Goal: Find specific page/section: Find specific page/section

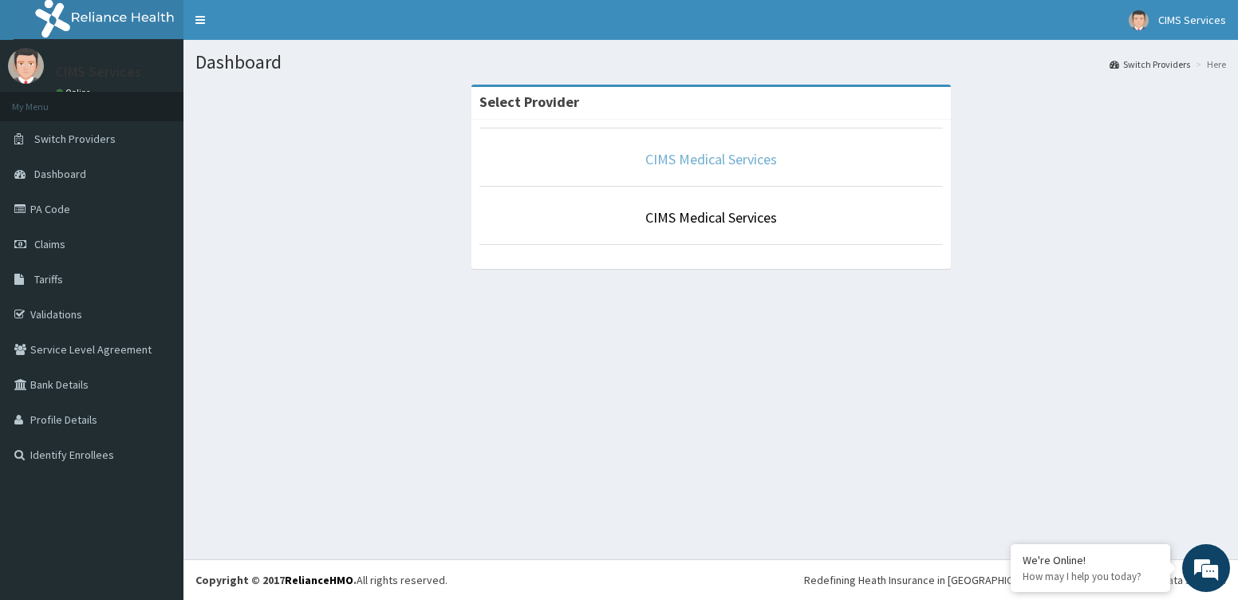
click at [741, 157] on link "CIMS Medical Services" at bounding box center [711, 159] width 132 height 18
click at [44, 274] on span "Tariffs" at bounding box center [48, 279] width 29 height 14
click at [46, 280] on span "Tariffs" at bounding box center [48, 279] width 29 height 14
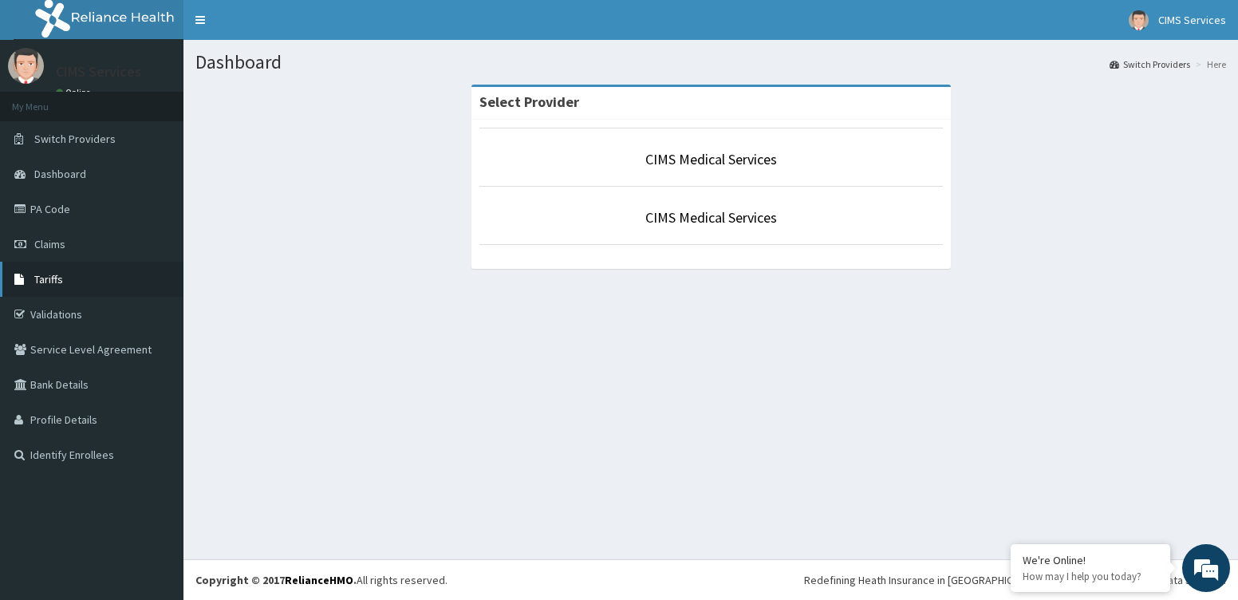
click at [47, 281] on span "Tariffs" at bounding box center [48, 279] width 29 height 14
click at [47, 280] on span "Tariffs" at bounding box center [48, 279] width 29 height 14
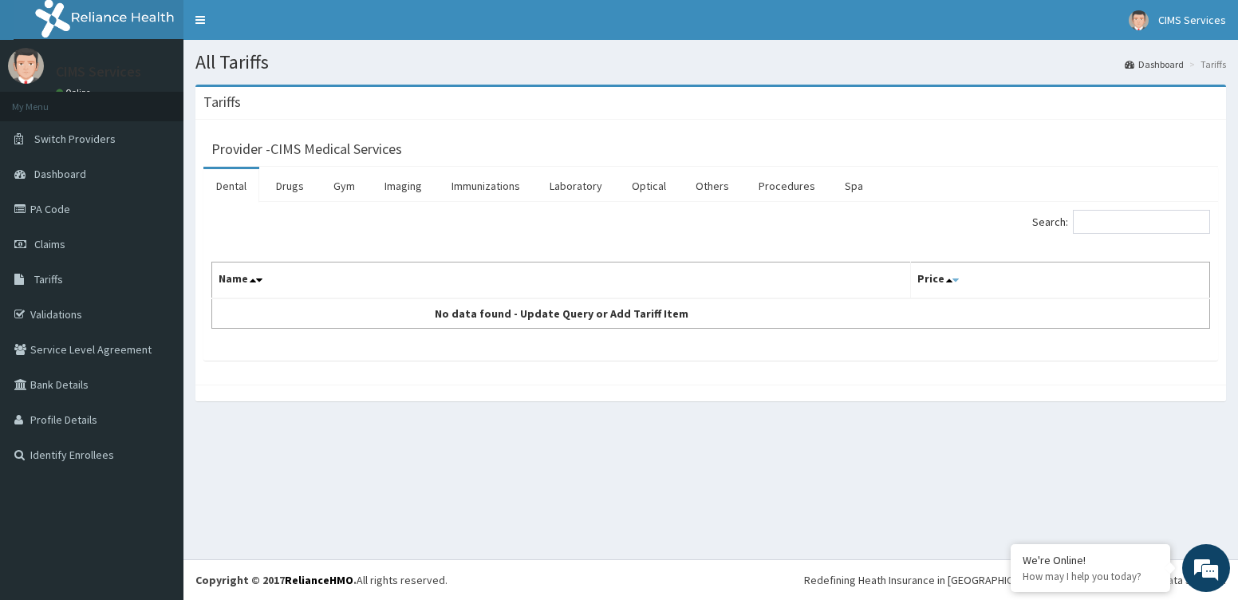
click at [956, 284] on icon at bounding box center [955, 279] width 6 height 11
click at [1105, 223] on input "Search:" at bounding box center [1141, 222] width 137 height 24
drag, startPoint x: 1128, startPoint y: 227, endPoint x: 1086, endPoint y: 232, distance: 41.8
click at [1086, 232] on input "LIP" at bounding box center [1141, 222] width 137 height 24
type input "FAST"
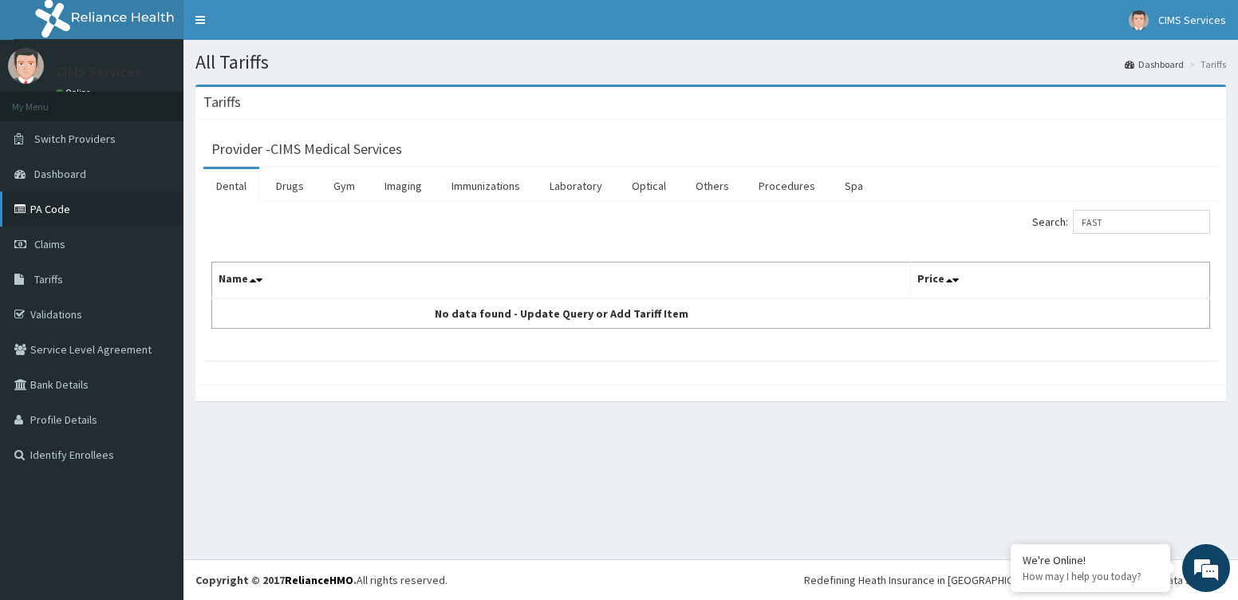
click at [50, 207] on link "PA Code" at bounding box center [91, 208] width 183 height 35
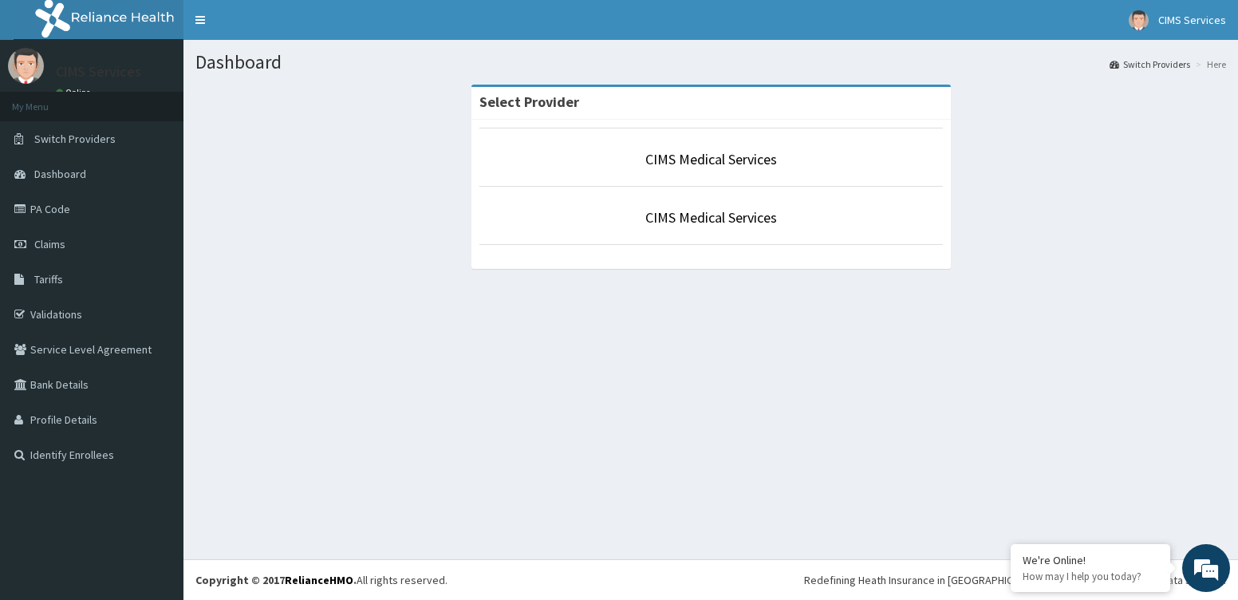
click at [413, 82] on section "Select Provider CIMS Medical Services CIMS Medical Services" at bounding box center [710, 172] width 1055 height 199
